Goal: Task Accomplishment & Management: Manage account settings

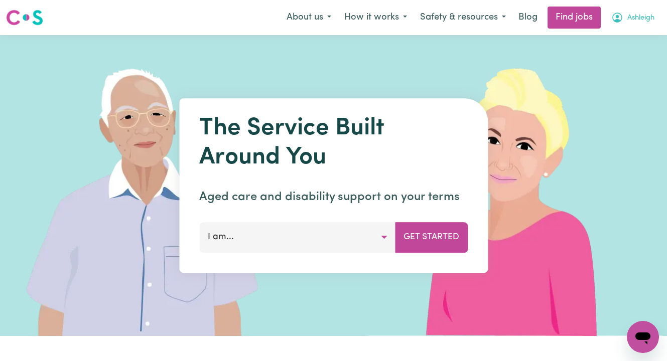
click at [644, 18] on span "Ashleigh" at bounding box center [640, 18] width 27 height 11
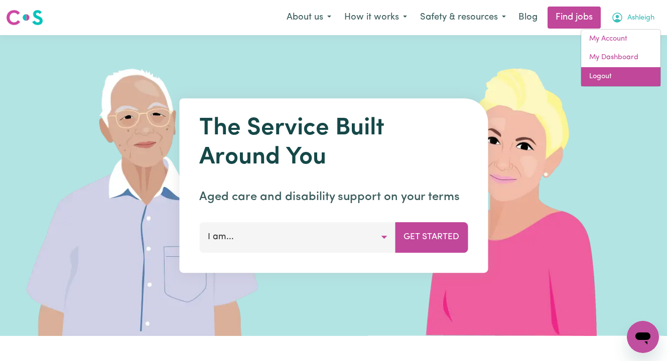
click at [628, 73] on link "Logout" at bounding box center [620, 76] width 79 height 19
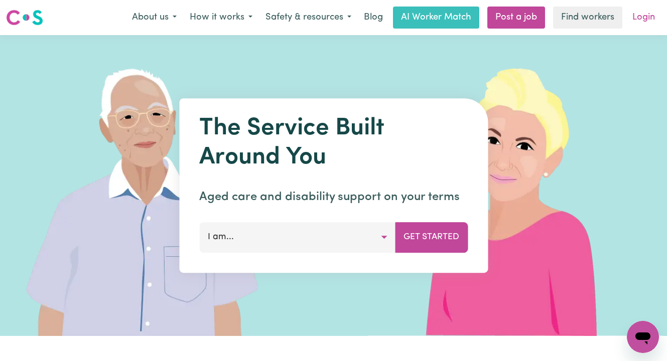
click at [637, 16] on link "Login" at bounding box center [643, 18] width 35 height 22
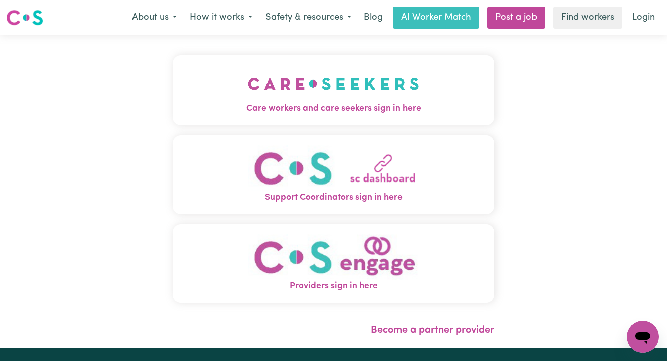
click at [310, 98] on img "Care workers and care seekers sign in here" at bounding box center [333, 83] width 171 height 37
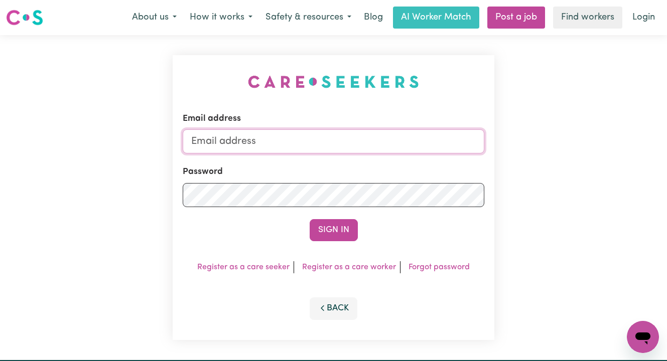
click at [273, 139] on input "Email address" at bounding box center [334, 141] width 302 height 24
type input "[EMAIL_ADDRESS][DOMAIN_NAME]"
click at [310, 219] on button "Sign In" at bounding box center [334, 230] width 48 height 22
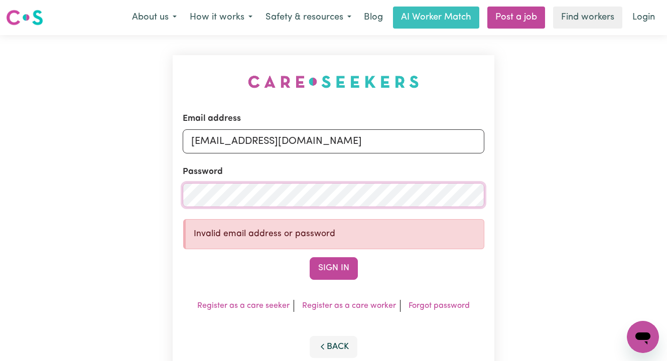
click at [152, 193] on div "Email address [EMAIL_ADDRESS][DOMAIN_NAME] Password Invalid email address or pa…" at bounding box center [333, 216] width 667 height 363
click at [310, 257] on button "Sign In" at bounding box center [334, 268] width 48 height 22
